Goal: Task Accomplishment & Management: Complete application form

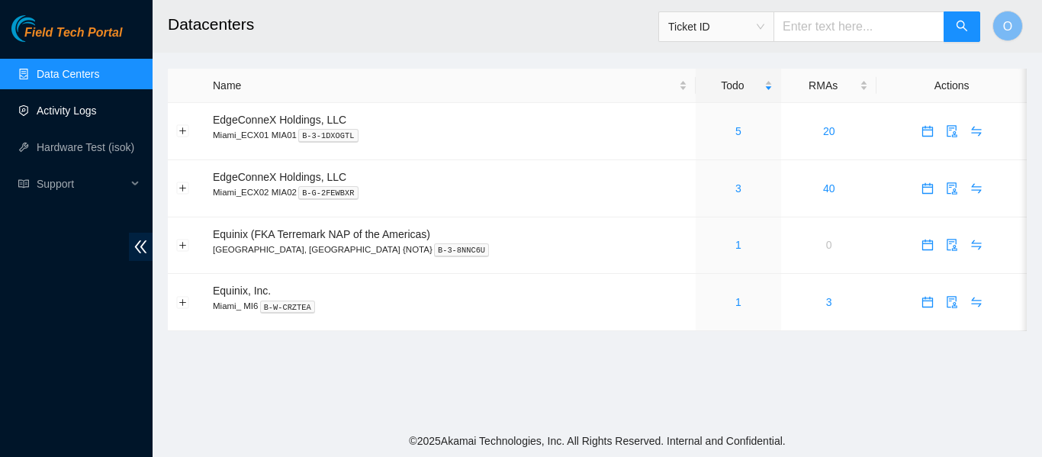
click at [59, 109] on link "Activity Logs" at bounding box center [67, 111] width 60 height 12
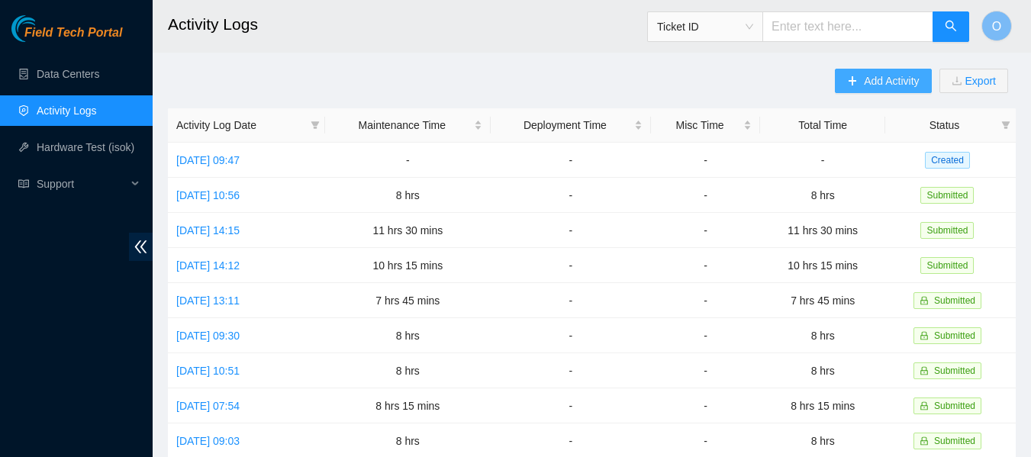
click at [861, 77] on button "Add Activity" at bounding box center [883, 81] width 96 height 24
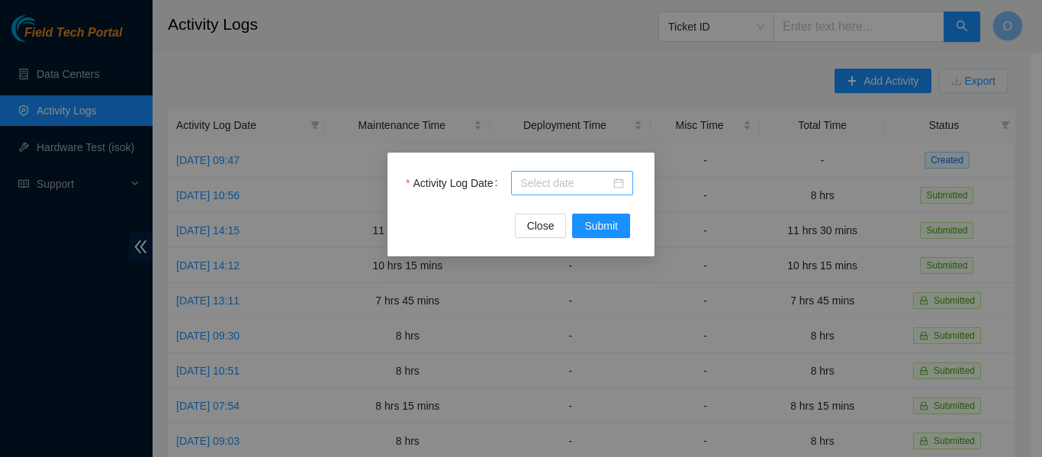
click at [622, 189] on div at bounding box center [572, 183] width 104 height 17
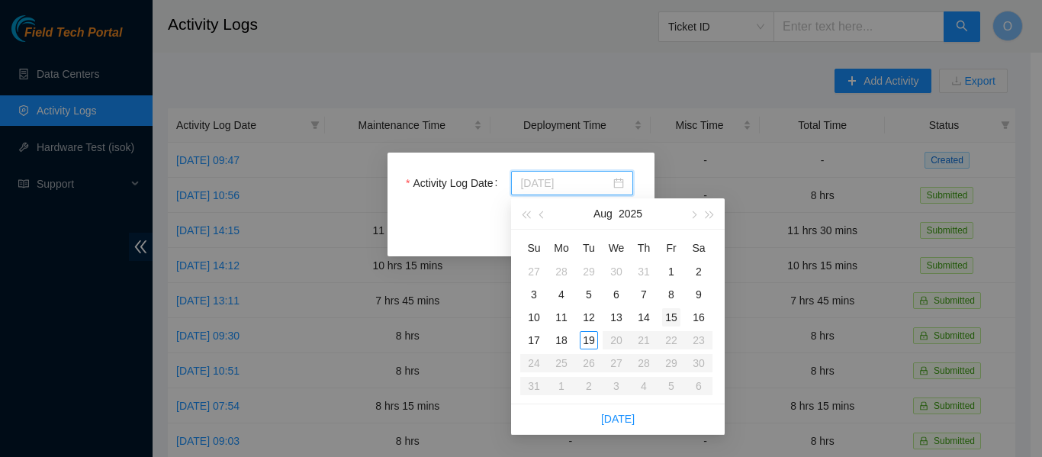
type input "2025-08-15"
click at [668, 312] on div "15" at bounding box center [671, 317] width 18 height 18
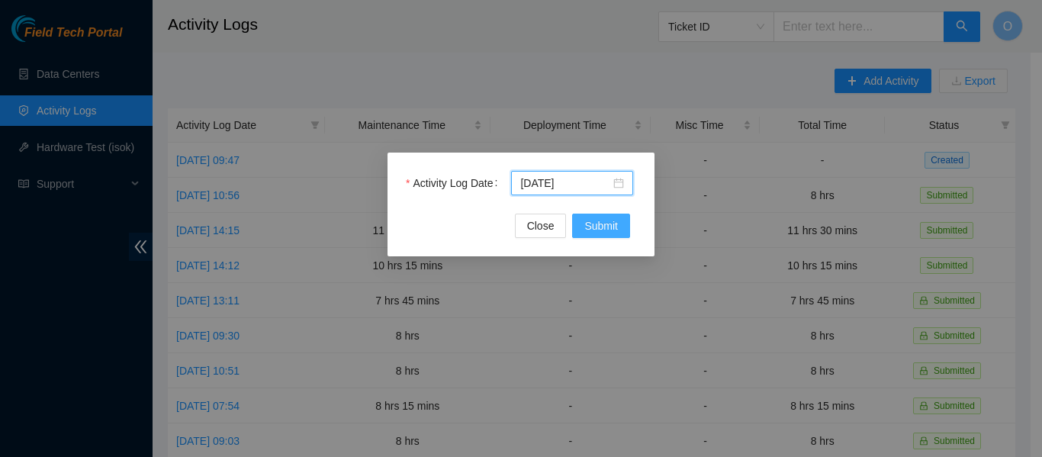
click at [607, 227] on span "Submit" at bounding box center [601, 225] width 34 height 17
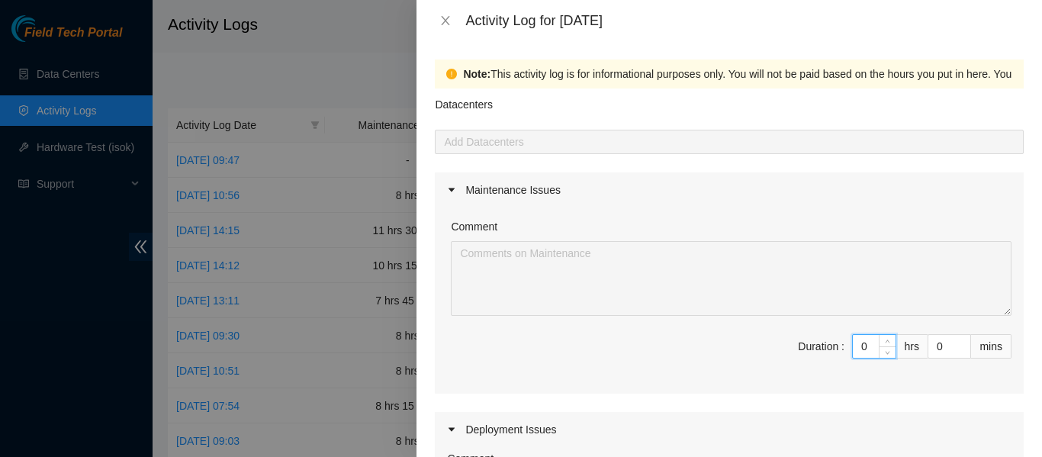
drag, startPoint x: 854, startPoint y: 346, endPoint x: 845, endPoint y: 346, distance: 9.9
click at [853, 346] on input "0" at bounding box center [874, 346] width 43 height 23
type input "7"
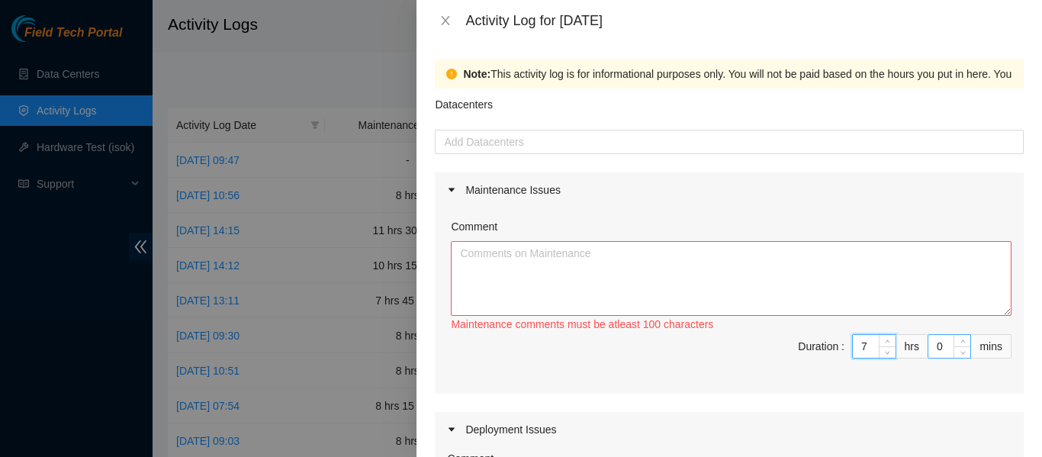
type input "7"
drag, startPoint x: 932, startPoint y: 343, endPoint x: 916, endPoint y: 348, distance: 17.4
click at [916, 348] on span "Duration : 7 hrs 0 mins" at bounding box center [729, 355] width 565 height 43
type input "1"
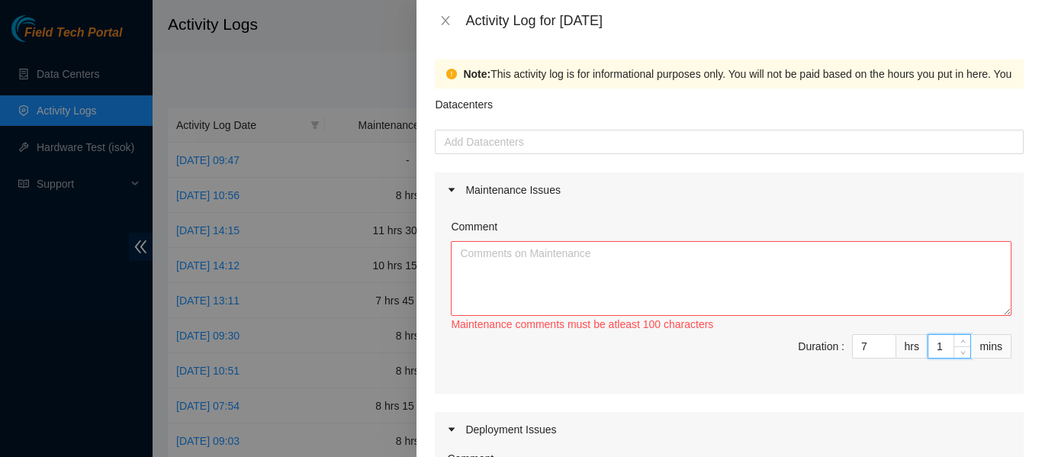
type input "15"
click at [666, 277] on textarea "Comment" at bounding box center [731, 278] width 561 height 75
paste textarea "patch the following using 100g LR4: Equinix MI1: CP:0101:13466906 53,54 to WDM-…"
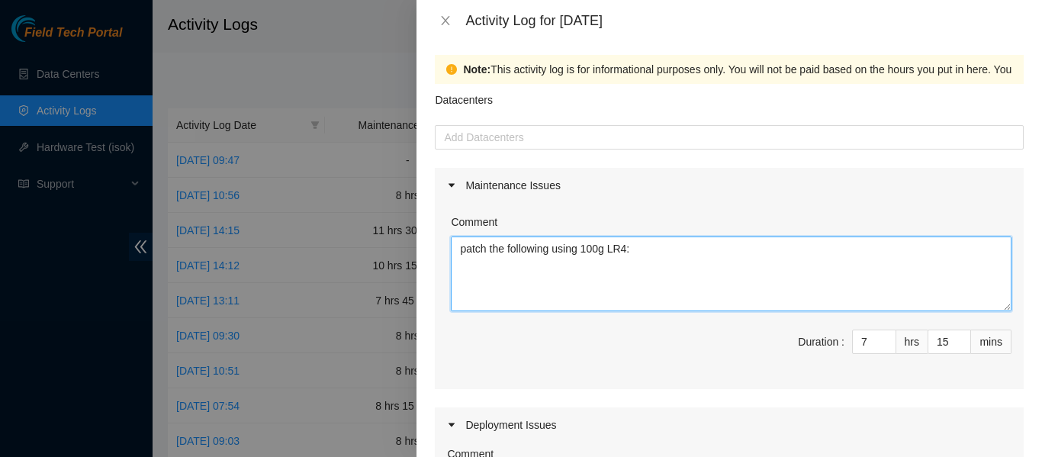
scroll to position [2, 0]
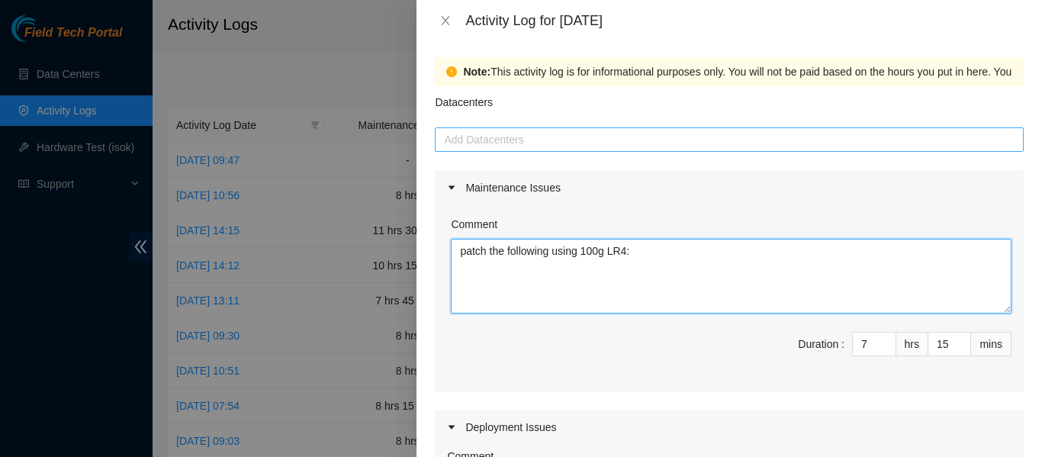
click at [510, 140] on div at bounding box center [729, 139] width 581 height 18
type textarea "patch the following using 100g LR4: Equinix MI1: CP:0101:13466906 53,54 to WDM-…"
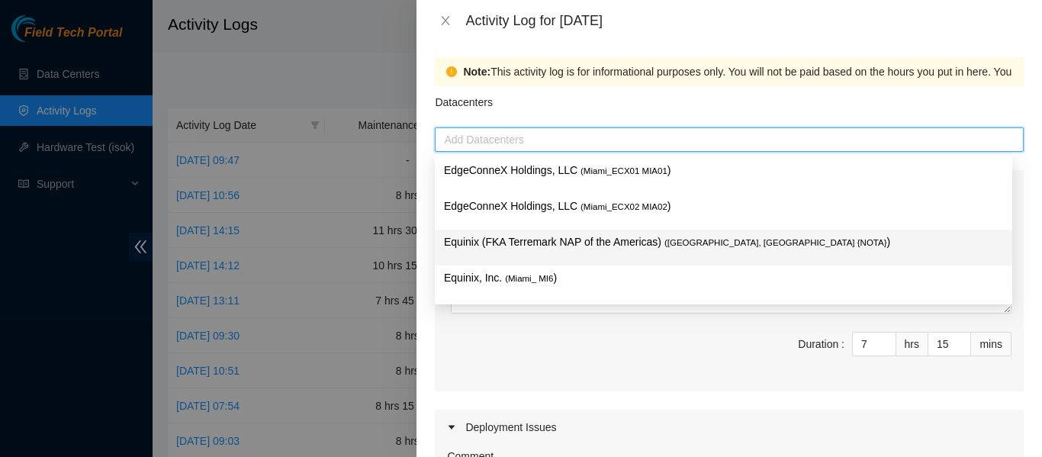
click at [560, 239] on p "Equinix (FKA Terremark NAP of the Americas) ( Miami, FL {NOTA} )" at bounding box center [723, 242] width 559 height 18
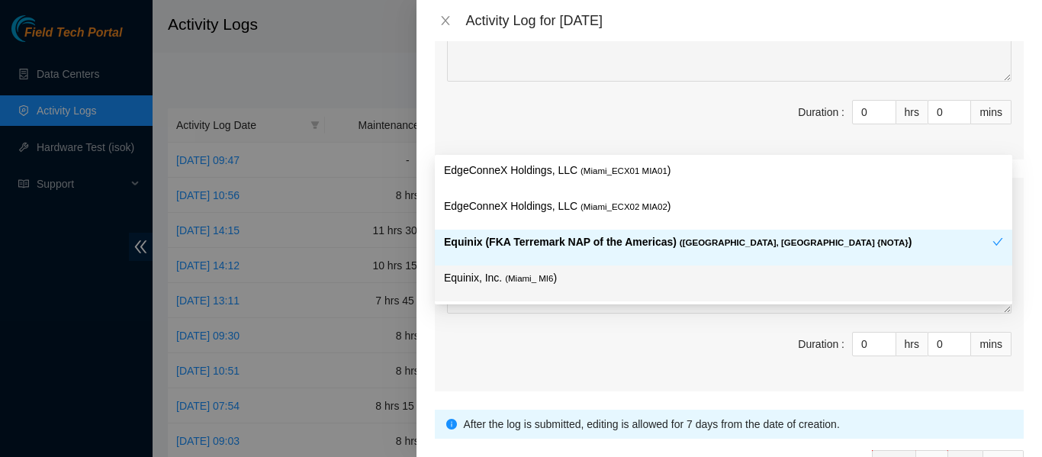
scroll to position [568, 0]
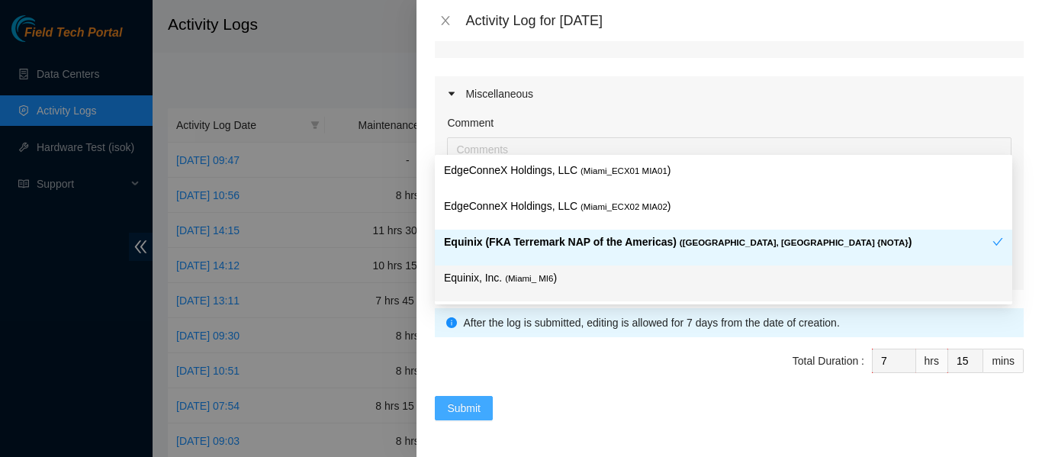
click at [471, 410] on span "Submit" at bounding box center [464, 408] width 34 height 17
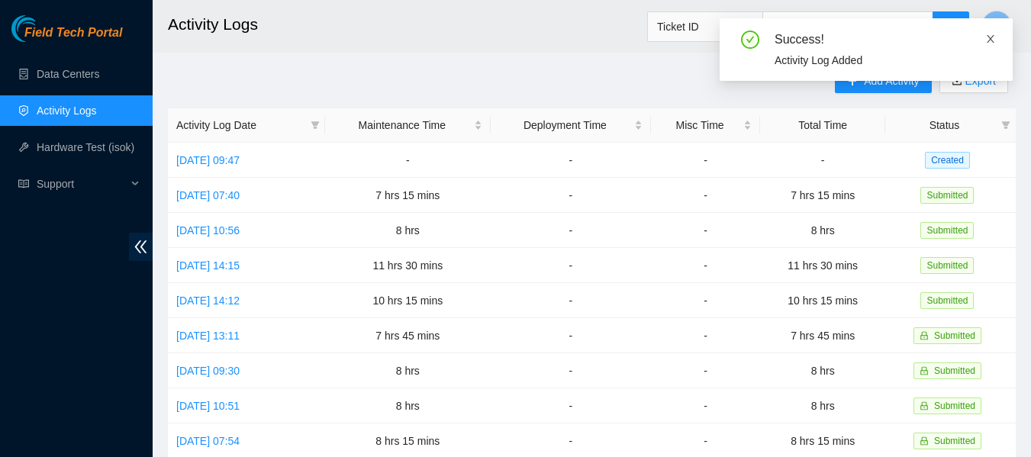
click at [990, 43] on icon "close" at bounding box center [990, 39] width 11 height 11
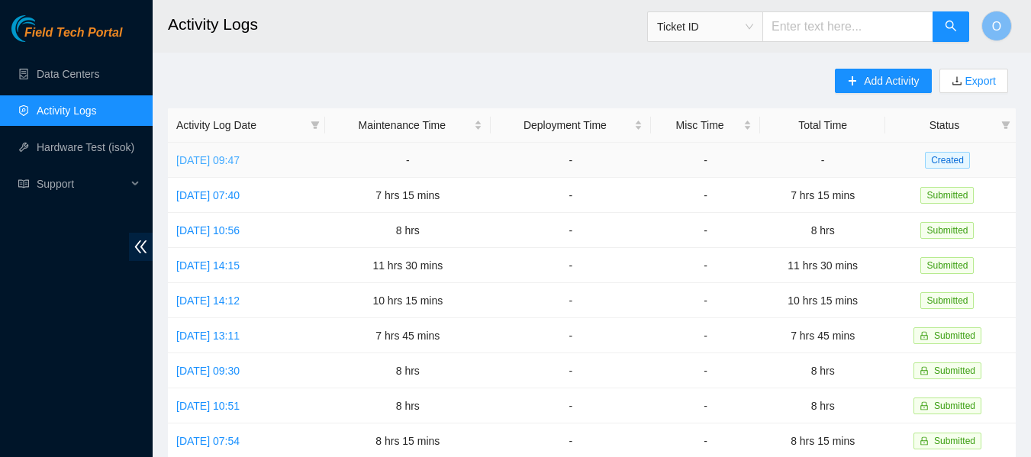
click at [240, 159] on link "Mon, 18 Aug 2025 09:47" at bounding box center [207, 160] width 63 height 12
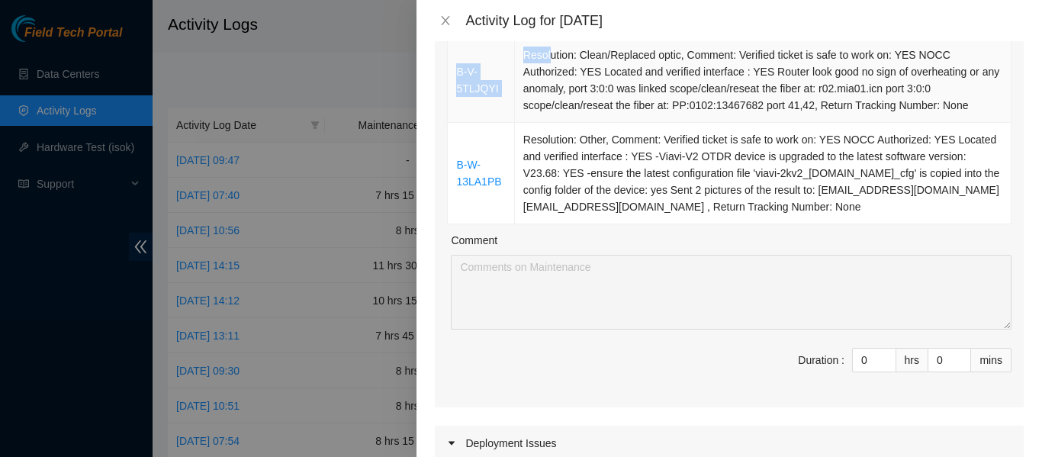
scroll to position [218, 0]
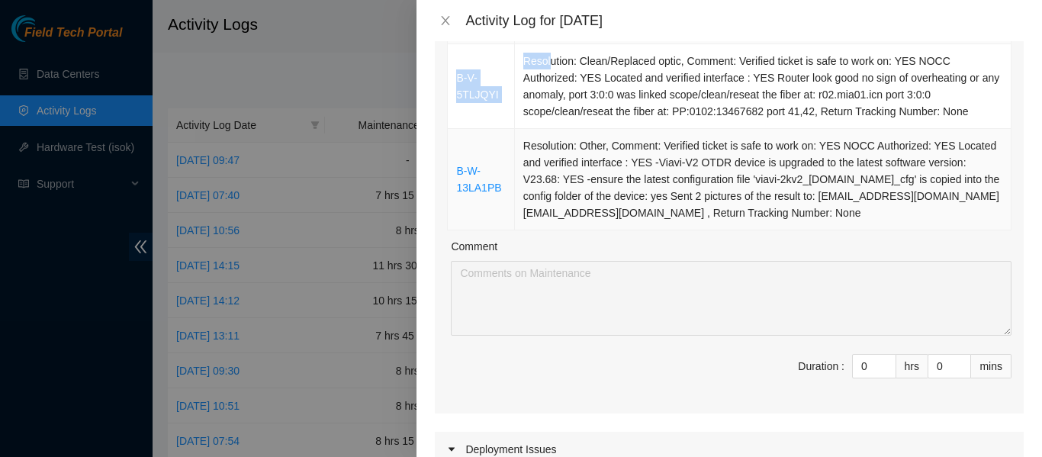
drag, startPoint x: 456, startPoint y: 51, endPoint x: 952, endPoint y: 229, distance: 526.8
click at [952, 229] on tbody "B-V-5TLJQYI Resolution: Clean/Replaced optic, Comment: Verified ticket is safe …" at bounding box center [730, 137] width 564 height 186
copy tbody "B-V-5TLJQYI Resolution: Clean/Replaced optic, Comment: Verified ticket is safe …"
drag, startPoint x: 857, startPoint y: 368, endPoint x: 831, endPoint y: 367, distance: 26.0
click at [831, 367] on span "Duration : 0 hrs 0 mins" at bounding box center [729, 375] width 565 height 43
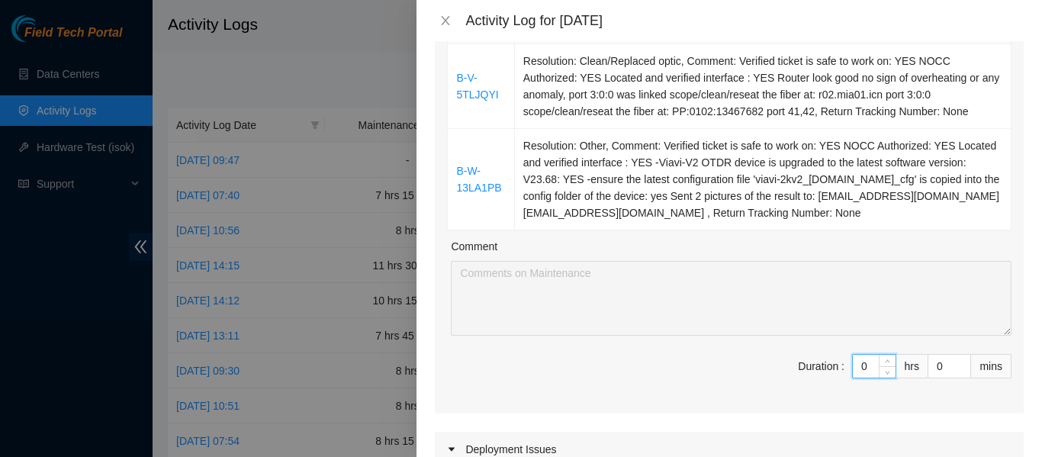
type input "6"
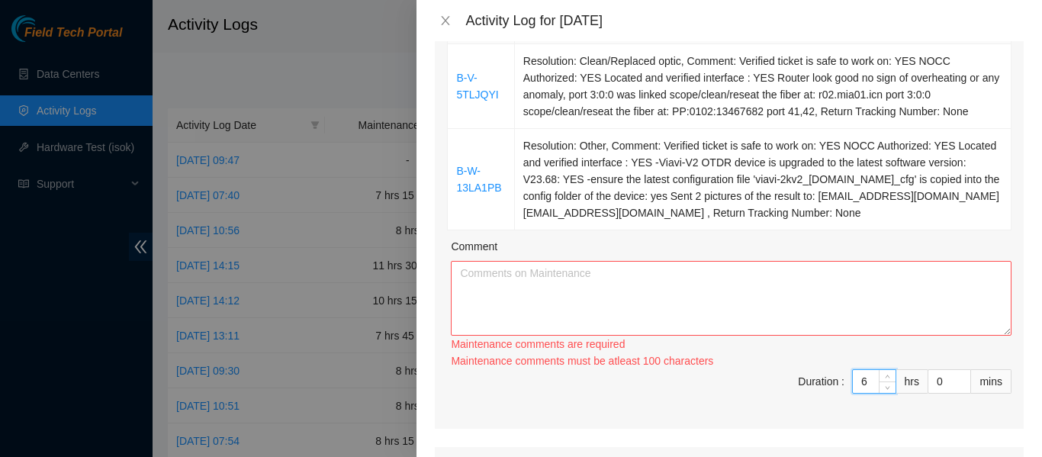
type input "6"
click at [660, 264] on textarea "Comment" at bounding box center [731, 298] width 561 height 75
paste textarea "B-V-5TLJQYI Resolution: Clean/Replaced optic, Comment: Verified ticket is safe …"
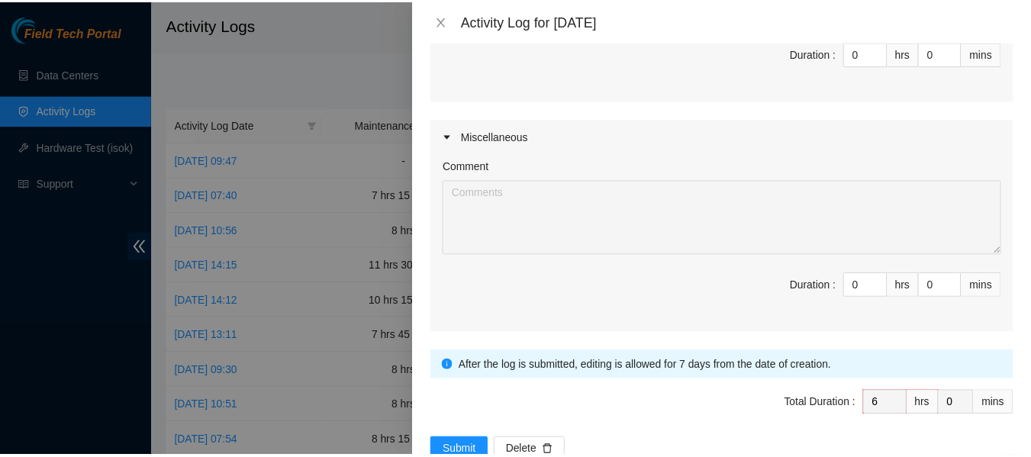
scroll to position [806, 0]
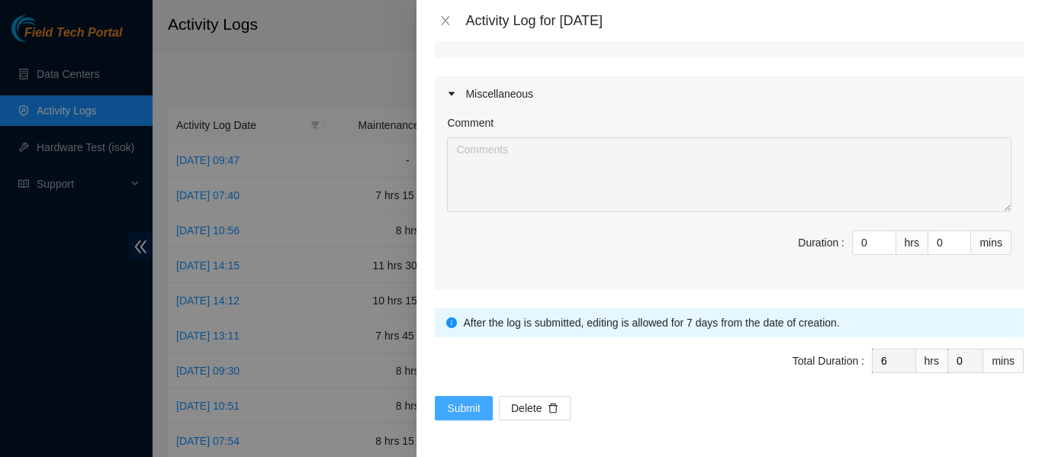
type textarea "B-V-5TLJQYI Resolution: Clean/Replaced optic, Comment: Verified ticket is safe …"
click at [475, 407] on span "Submit" at bounding box center [464, 408] width 34 height 17
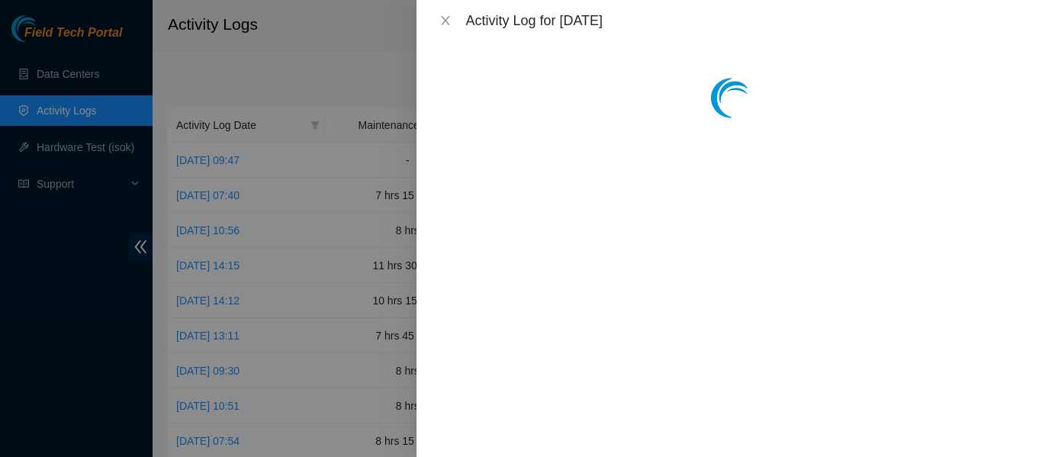
scroll to position [0, 0]
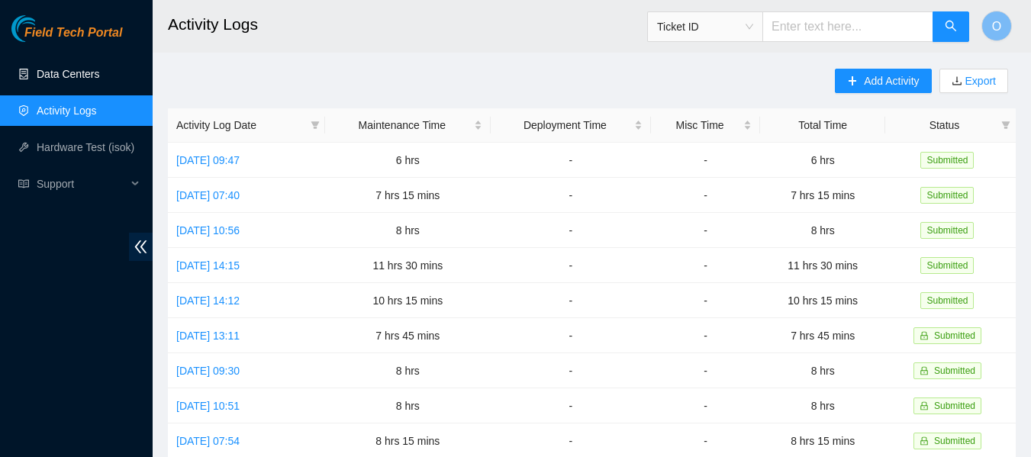
click at [84, 80] on link "Data Centers" at bounding box center [68, 74] width 63 height 12
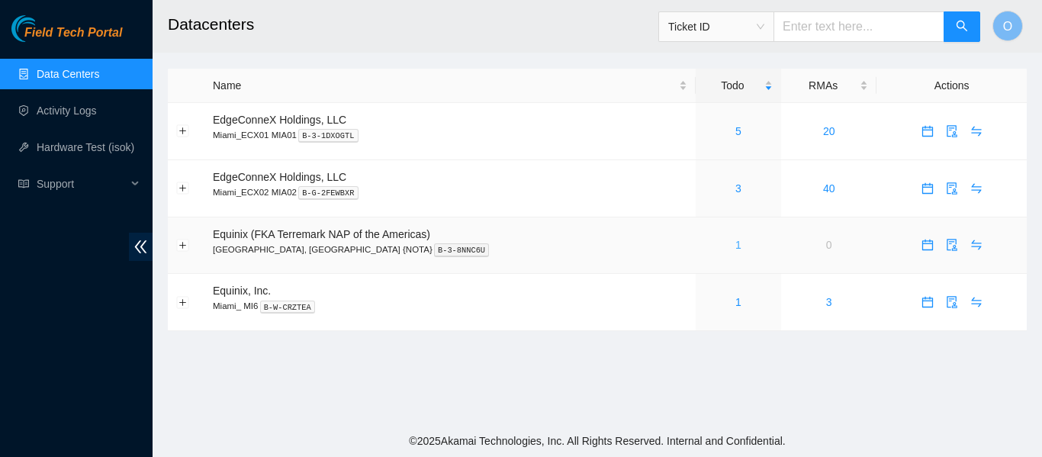
click at [735, 243] on link "1" at bounding box center [738, 245] width 6 height 12
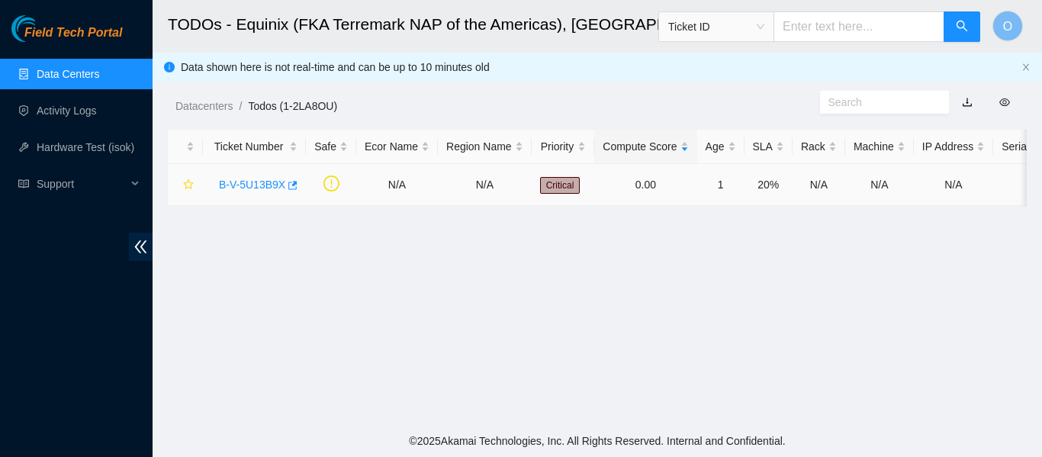
click at [279, 185] on link "B-V-5U13B9X" at bounding box center [252, 185] width 66 height 12
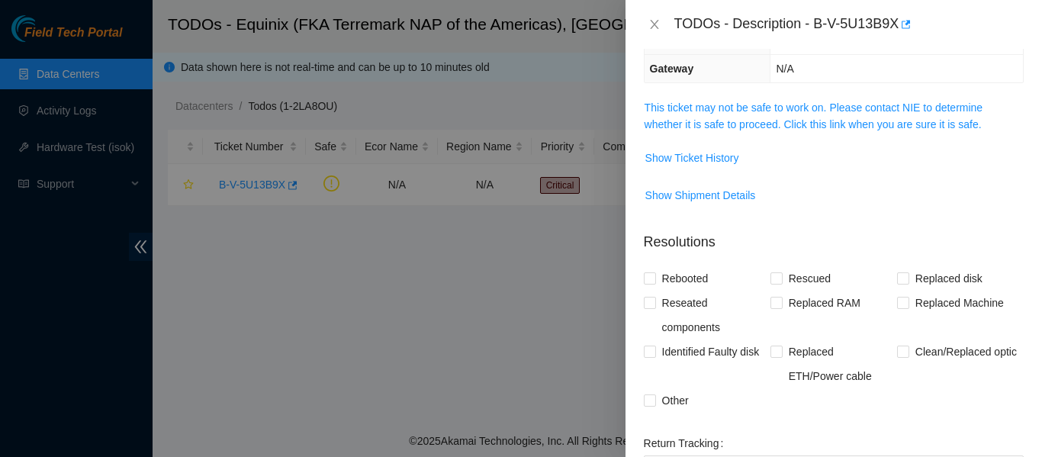
scroll to position [209, 0]
click at [844, 115] on link "This ticket may not be safe to work on. Please contact NIE to determine whether…" at bounding box center [814, 117] width 339 height 29
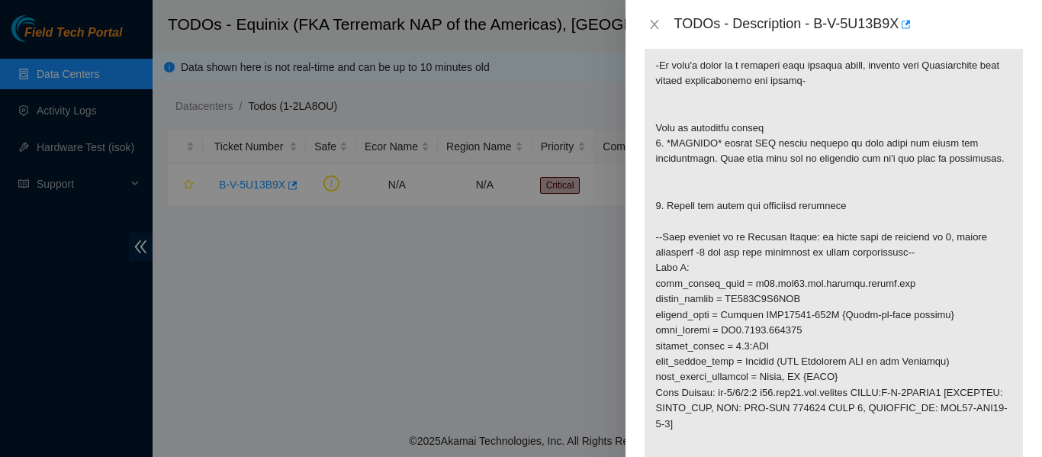
scroll to position [374, 0]
drag, startPoint x: 840, startPoint y: 224, endPoint x: 948, endPoint y: 182, distance: 115.5
click at [948, 182] on p at bounding box center [834, 399] width 378 height 926
click at [919, 227] on p at bounding box center [834, 399] width 378 height 926
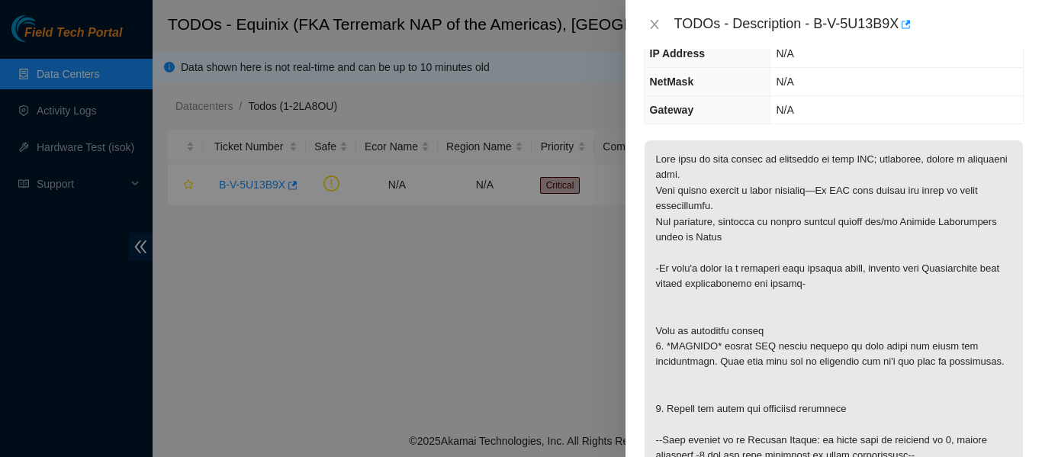
scroll to position [0, 0]
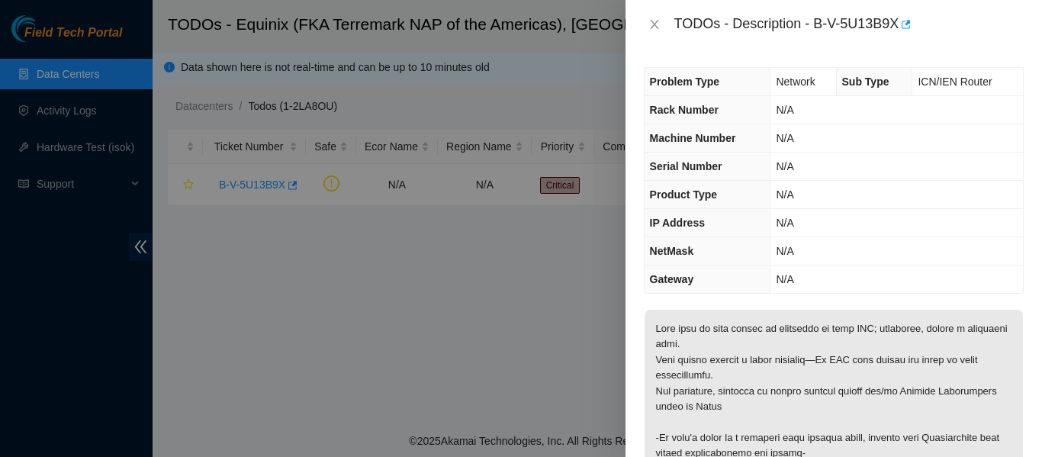
click at [919, 227] on td "N/A" at bounding box center [897, 223] width 253 height 28
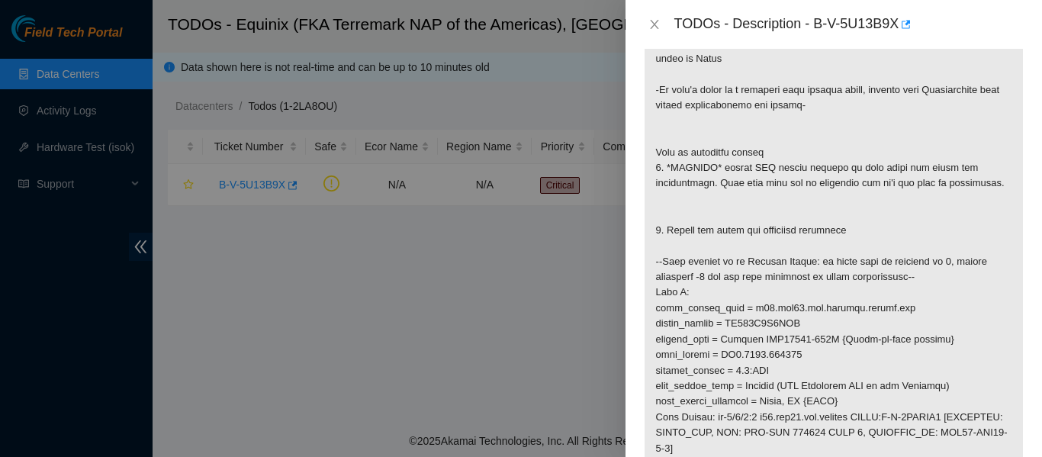
scroll to position [349, 0]
click at [813, 147] on p at bounding box center [834, 424] width 378 height 926
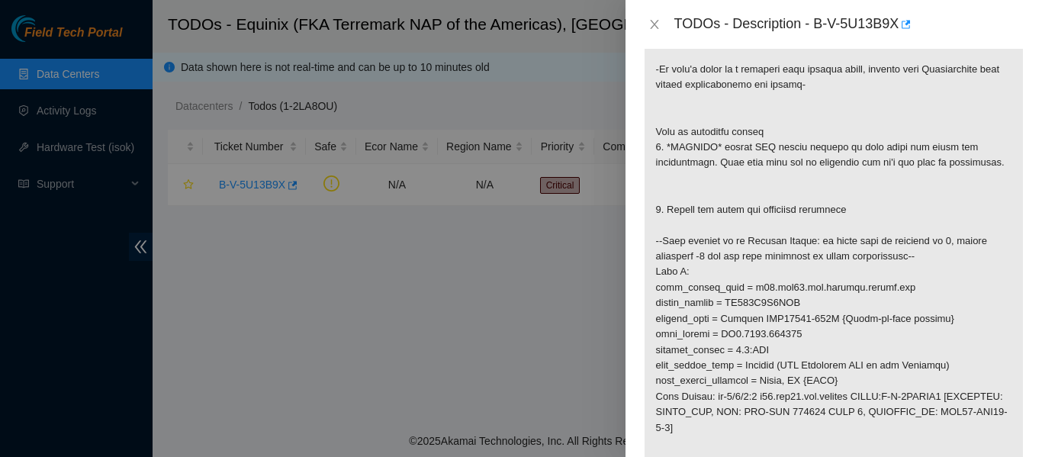
scroll to position [368, 0]
click at [783, 100] on p at bounding box center [834, 405] width 378 height 926
drag, startPoint x: 831, startPoint y: 97, endPoint x: 906, endPoint y: 195, distance: 123.5
click at [906, 195] on p at bounding box center [834, 405] width 378 height 926
